Goal: Transaction & Acquisition: Purchase product/service

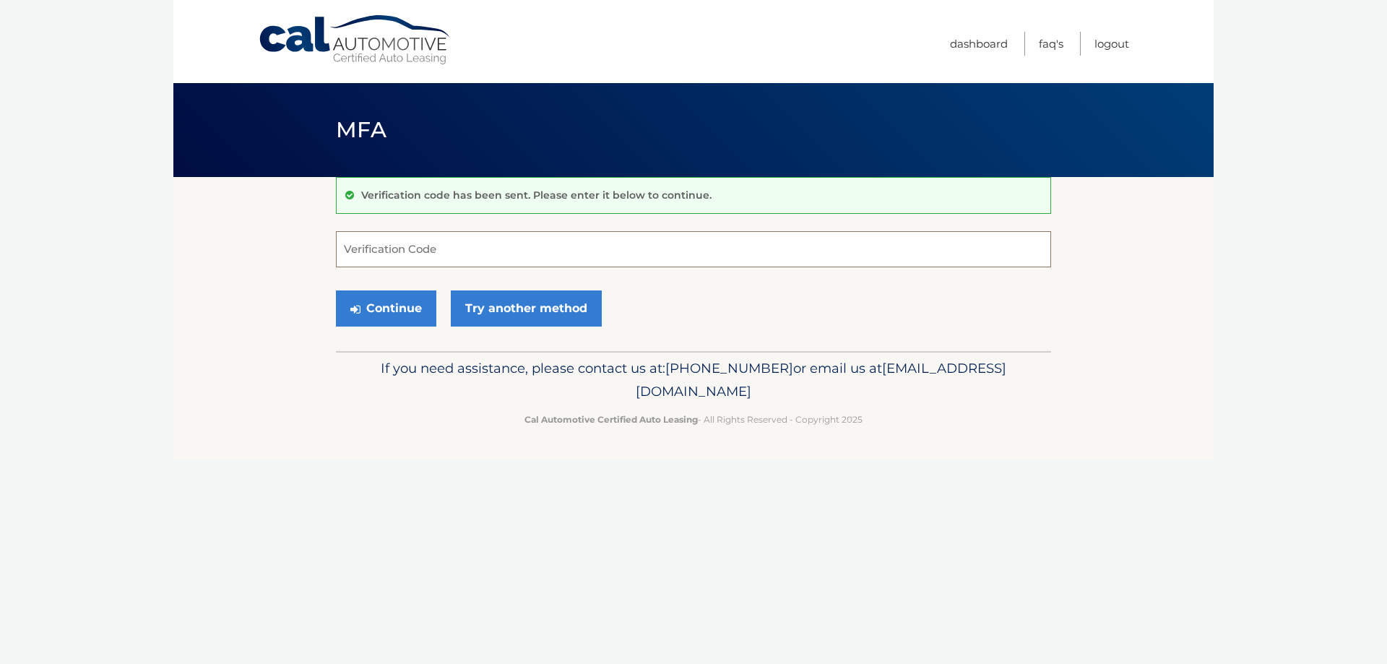
click at [411, 246] on input "Verification Code" at bounding box center [693, 249] width 715 height 36
type input "977657"
click at [376, 304] on button "Continue" at bounding box center [386, 308] width 100 height 36
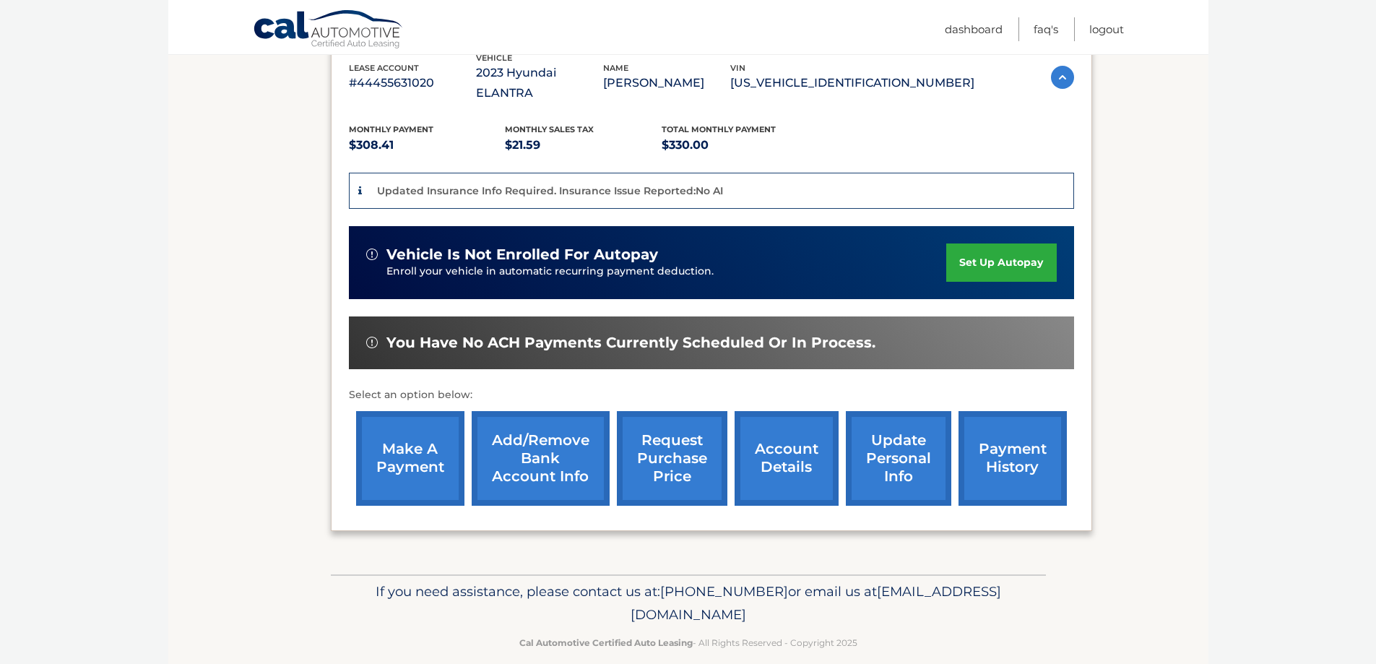
scroll to position [121, 0]
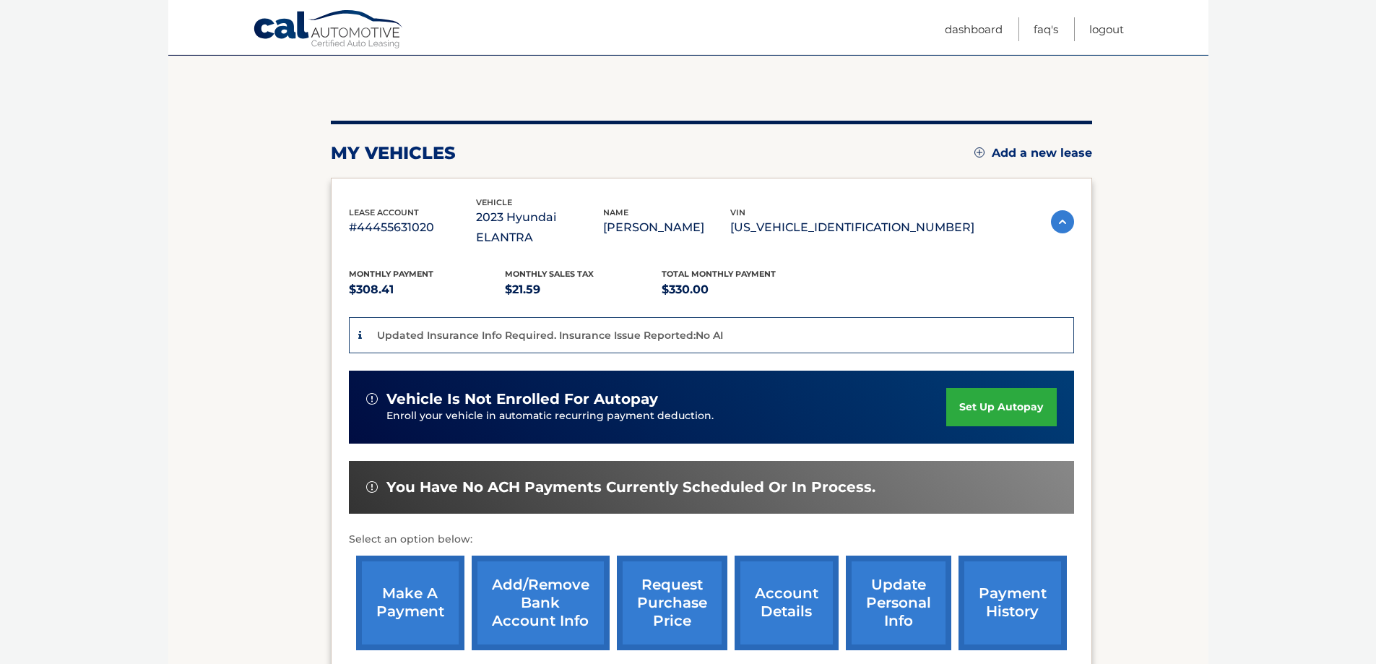
click at [399, 577] on link "make a payment" at bounding box center [410, 603] width 108 height 95
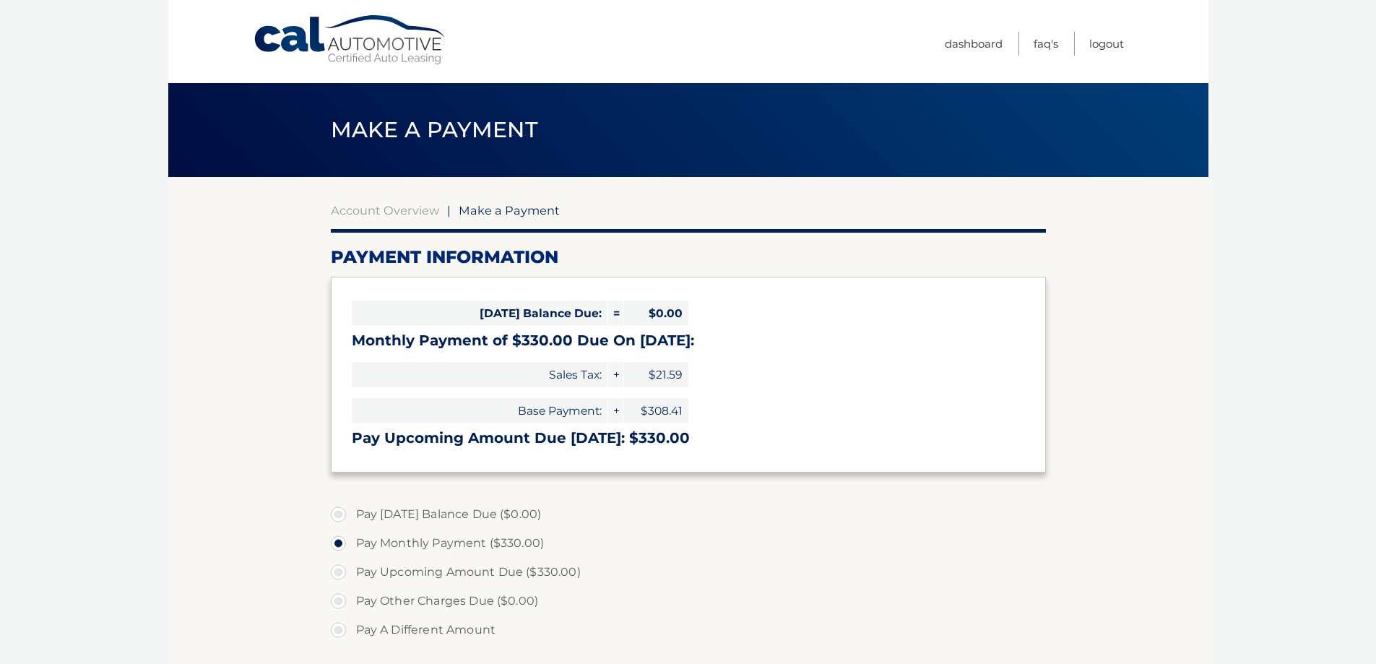
select select "ZjhhYTNiYWUtMjUwOC00ZTgwLWJlNTEtOGYyMjgyODMwOGU1"
click at [1100, 45] on link "Logout" at bounding box center [1106, 44] width 35 height 24
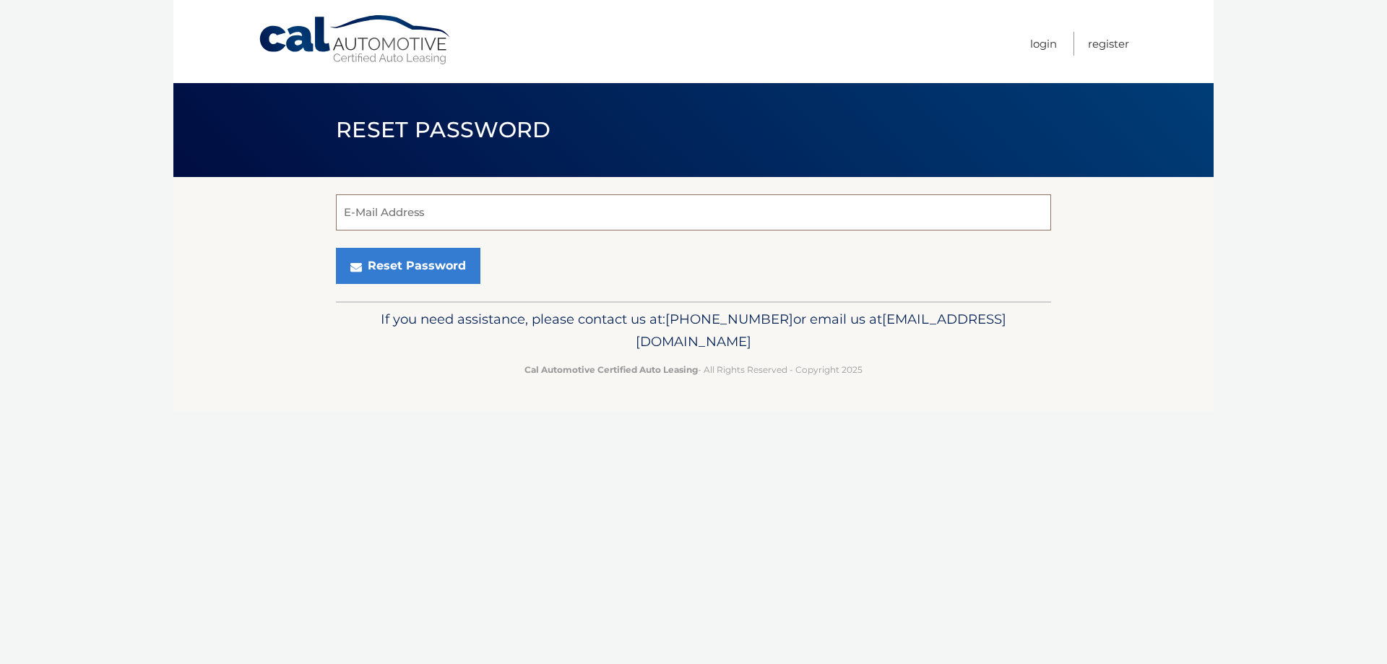
click at [463, 214] on input "E-Mail Address" at bounding box center [693, 212] width 715 height 36
type input "[EMAIL_ADDRESS][DOMAIN_NAME]"
click at [408, 267] on button "Reset Password" at bounding box center [408, 266] width 144 height 36
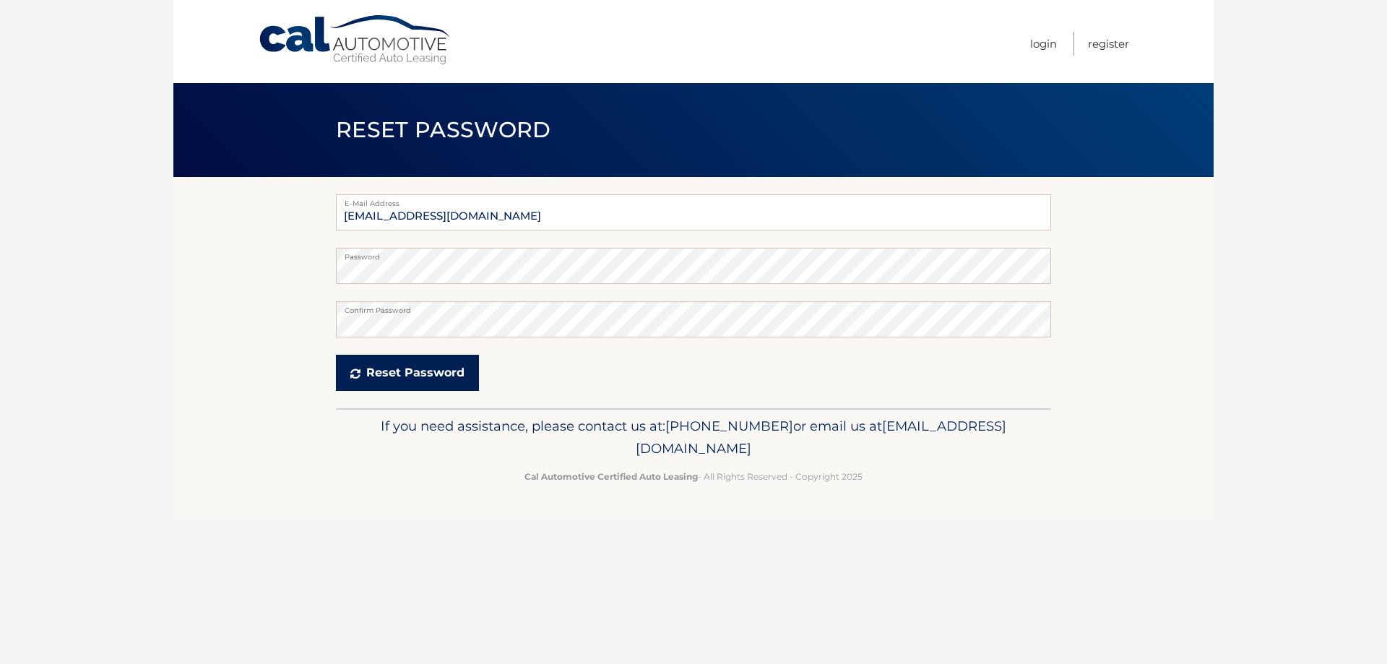
click at [377, 369] on button "Reset Password" at bounding box center [407, 373] width 143 height 36
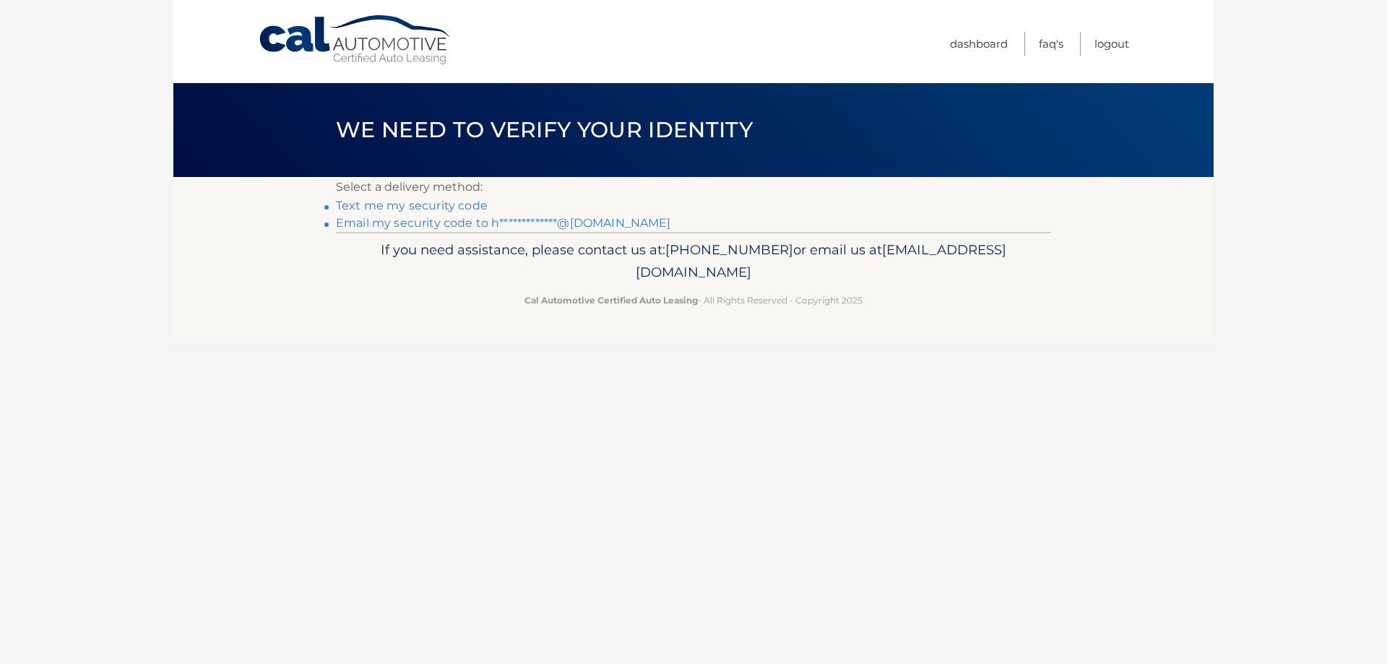
click at [374, 43] on link "Cal Automotive" at bounding box center [355, 39] width 195 height 51
click at [410, 221] on link "**********" at bounding box center [503, 223] width 335 height 14
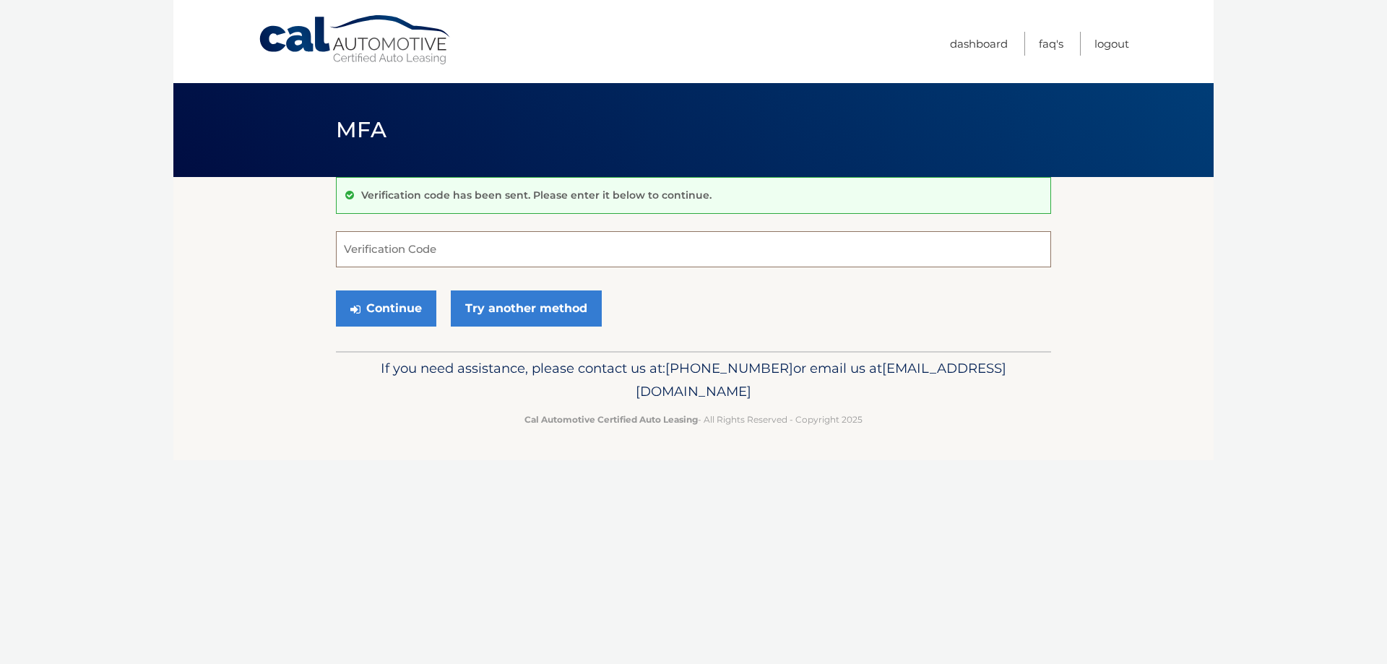
click at [506, 242] on input "Verification Code" at bounding box center [693, 249] width 715 height 36
type input "323933"
click at [384, 308] on button "Continue" at bounding box center [386, 308] width 100 height 36
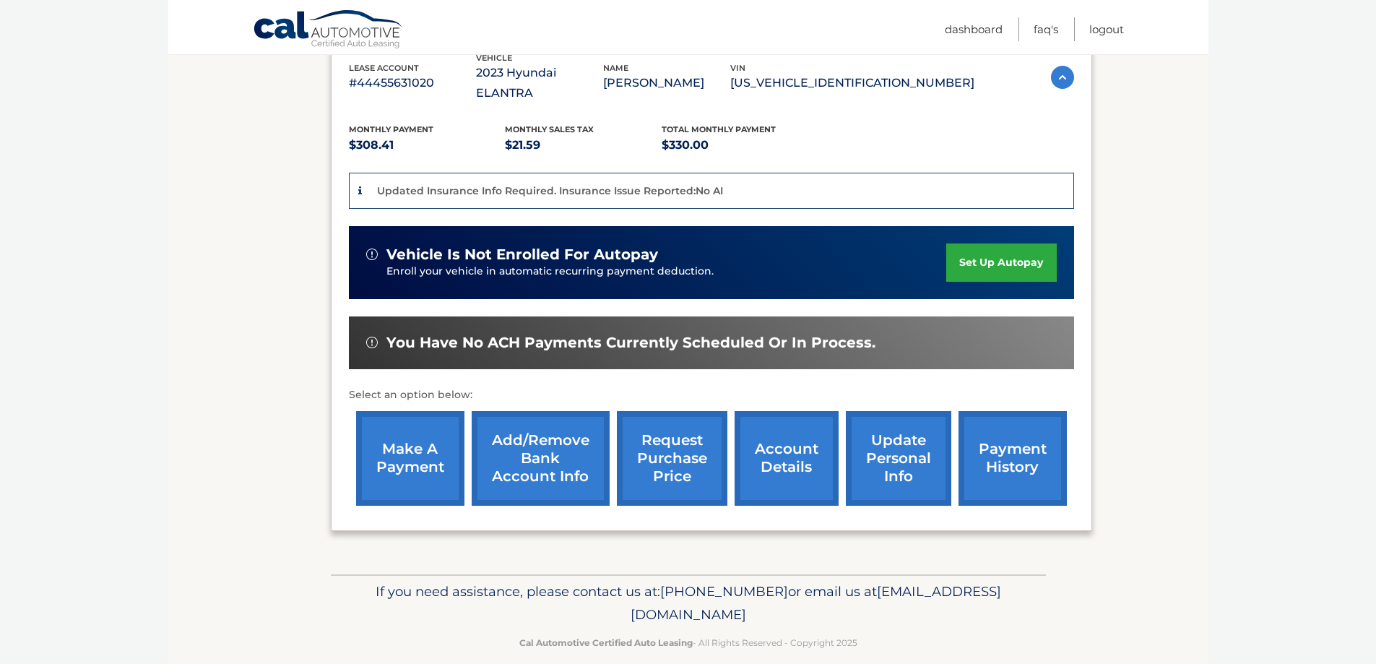
scroll to position [121, 0]
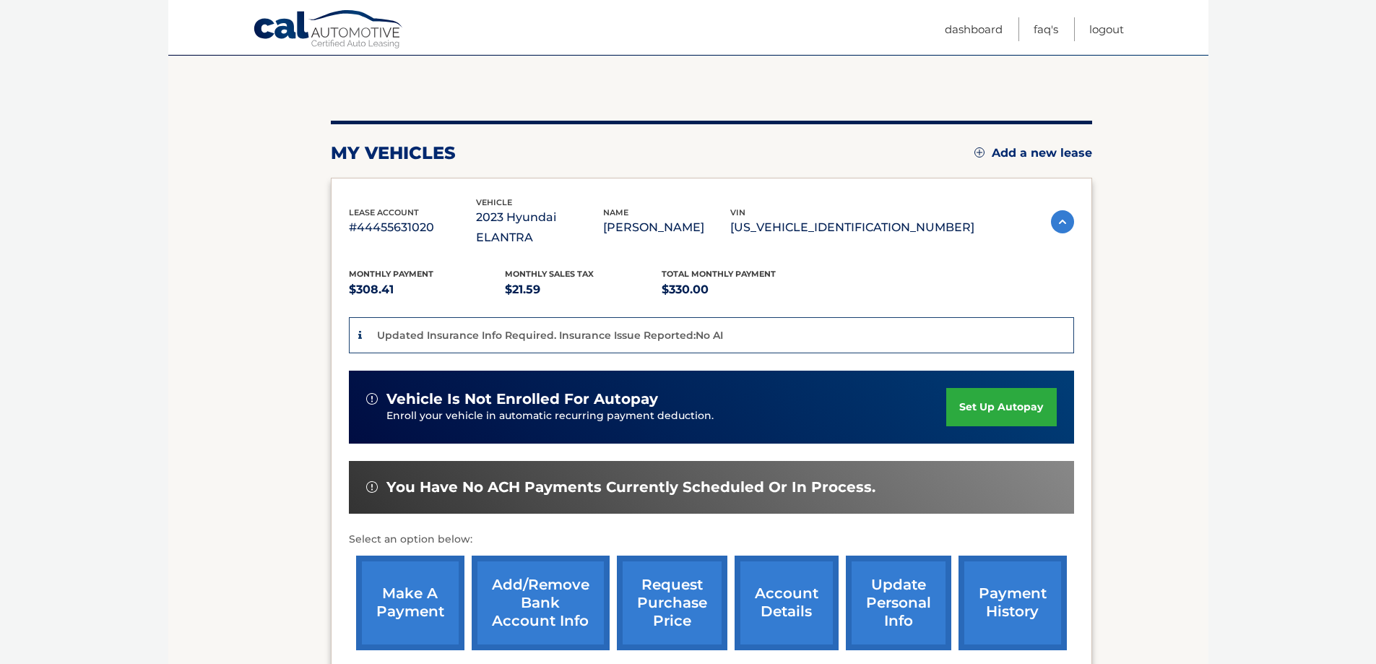
click at [413, 568] on link "make a payment" at bounding box center [410, 603] width 108 height 95
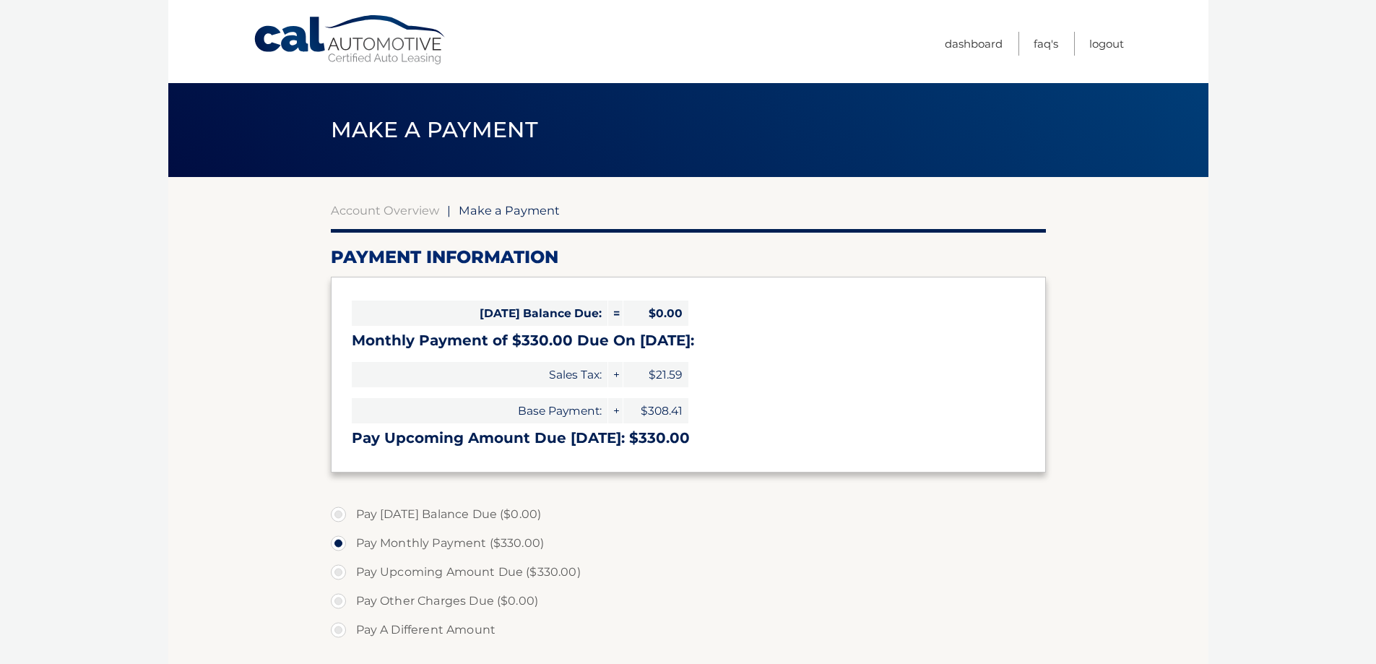
select select "ZjhhYTNiYWUtMjUwOC00ZTgwLWJlNTEtOGYyMjgyODMwOGU1"
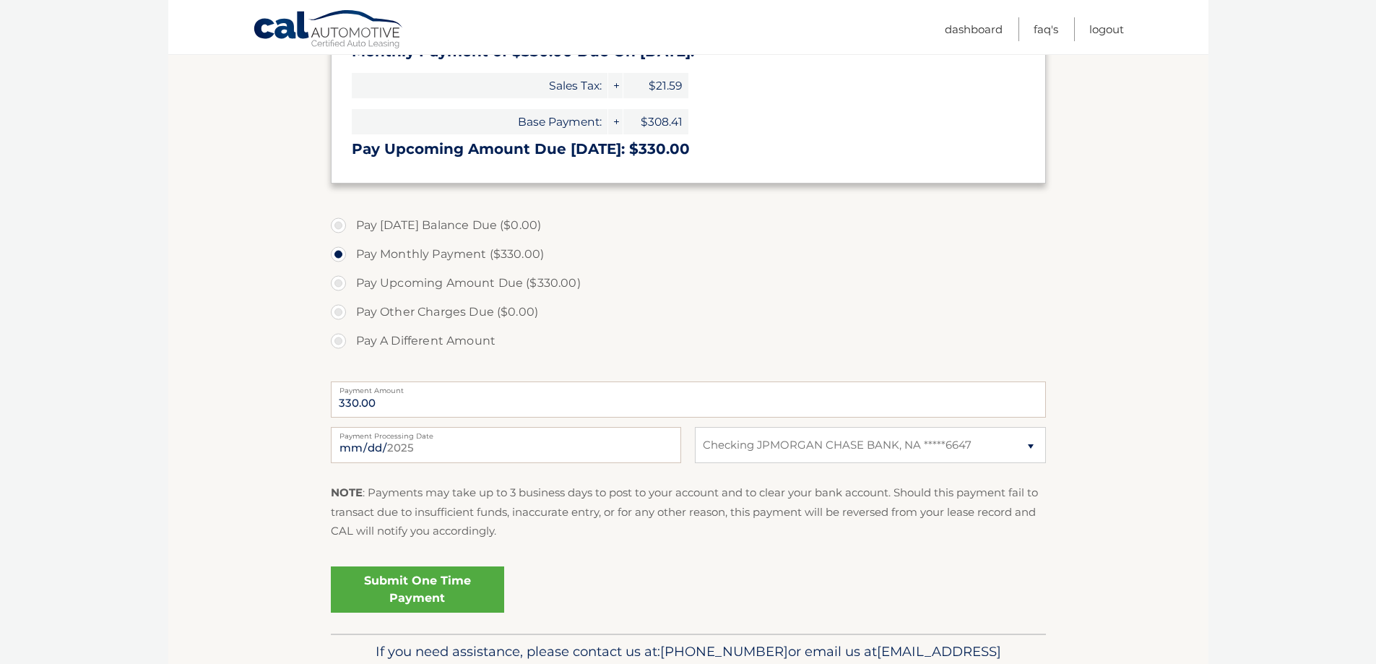
scroll to position [361, 0]
